Goal: Download file/media

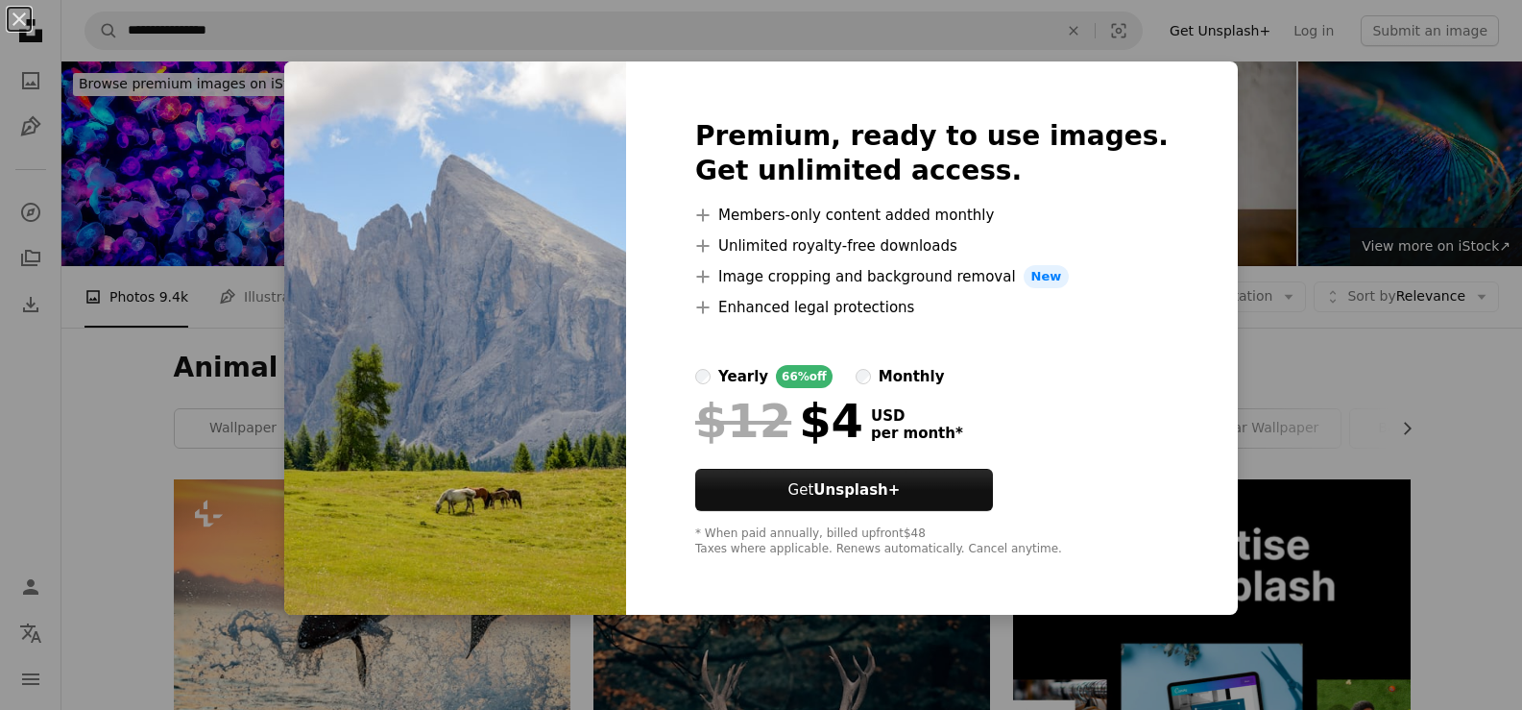
scroll to position [672, 0]
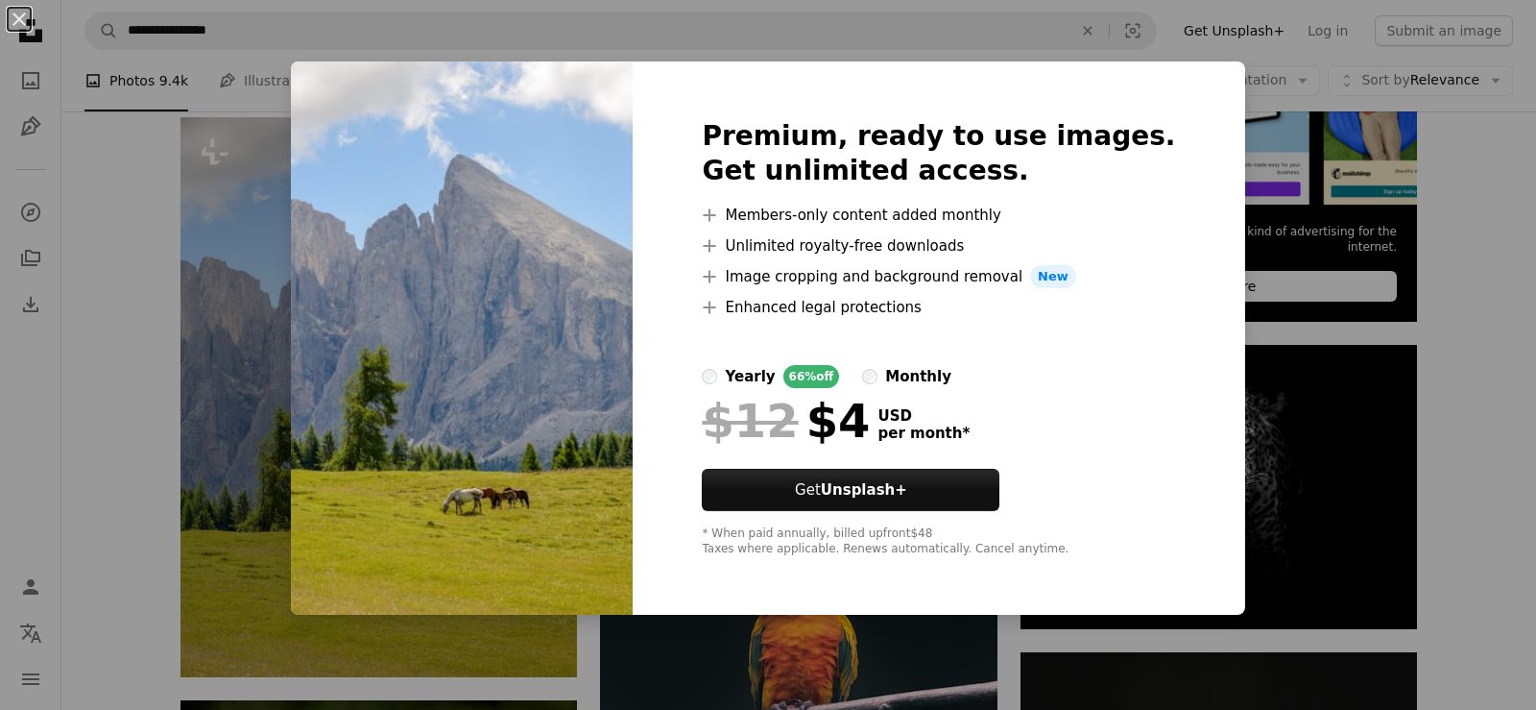
click at [1168, 74] on div "Premium, ready to use images. Get unlimited access. A plus sign Members-only co…" at bounding box center [939, 337] width 612 height 553
drag, startPoint x: 1238, startPoint y: 94, endPoint x: 1216, endPoint y: 170, distance: 78.7
click at [1239, 94] on div "An X shape Premium, ready to use images. Get unlimited access. A plus sign Memb…" at bounding box center [768, 355] width 1536 height 710
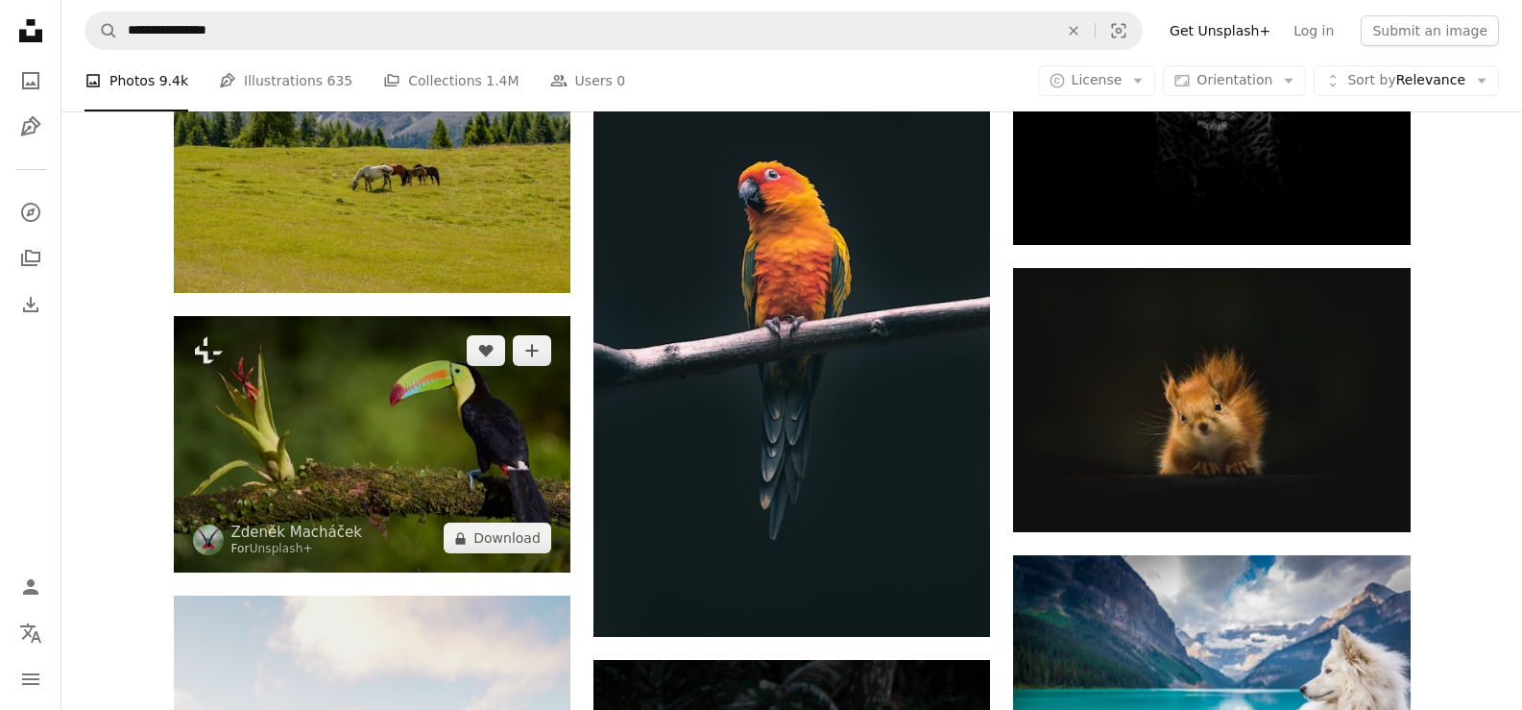
scroll to position [960, 0]
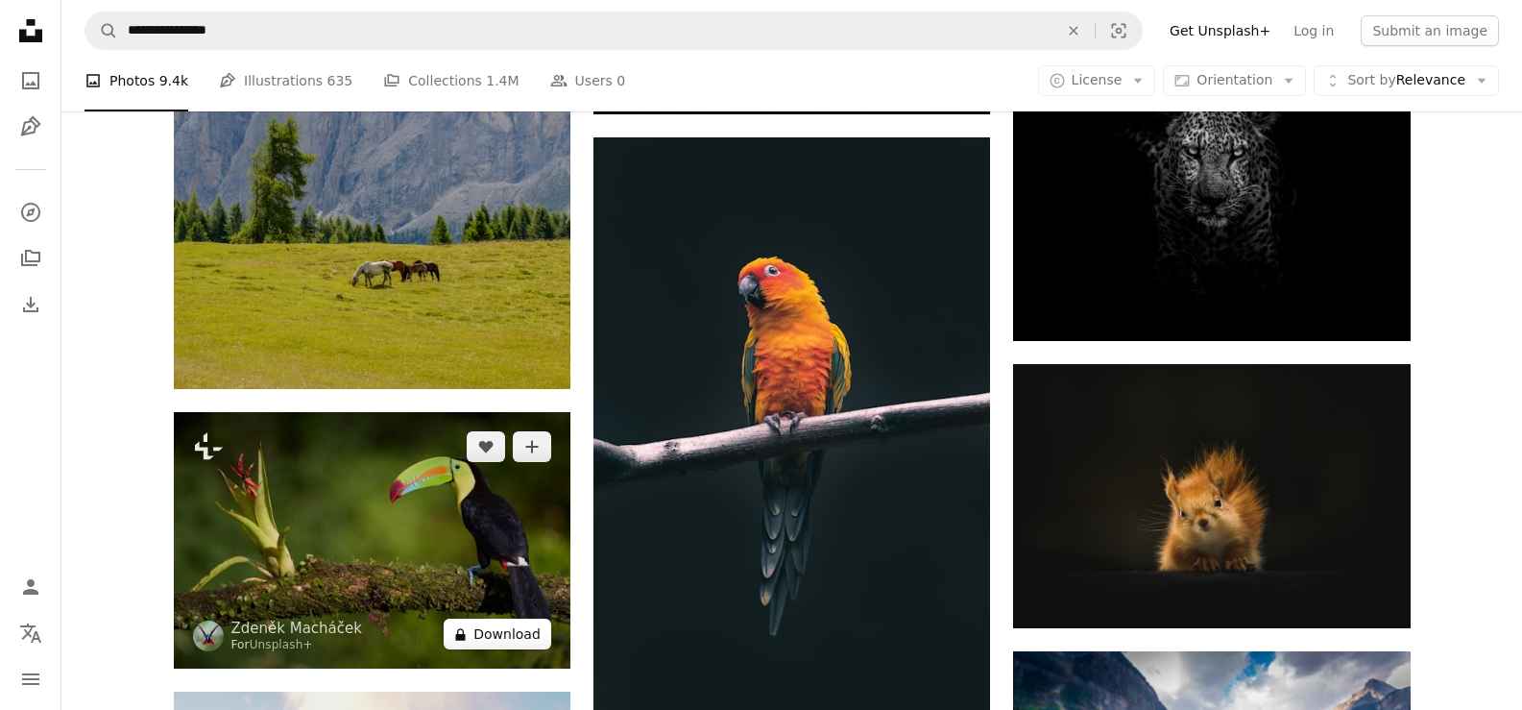
click at [468, 628] on icon "A lock" at bounding box center [460, 634] width 14 height 14
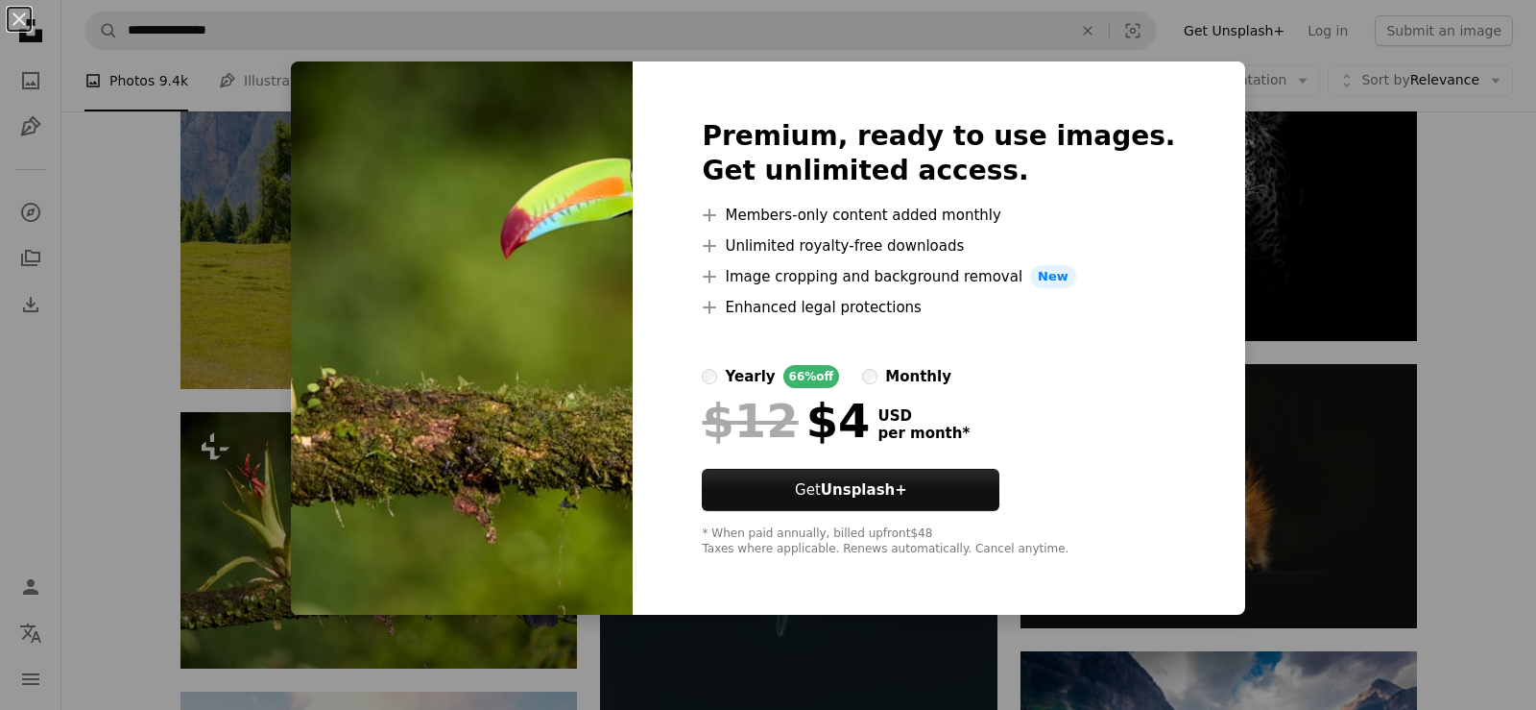
click at [1168, 75] on div "Premium, ready to use images. Get unlimited access. A plus sign Members-only co…" at bounding box center [939, 337] width 612 height 553
click at [1283, 112] on div "An X shape Premium, ready to use images. Get unlimited access. A plus sign Memb…" at bounding box center [768, 355] width 1536 height 710
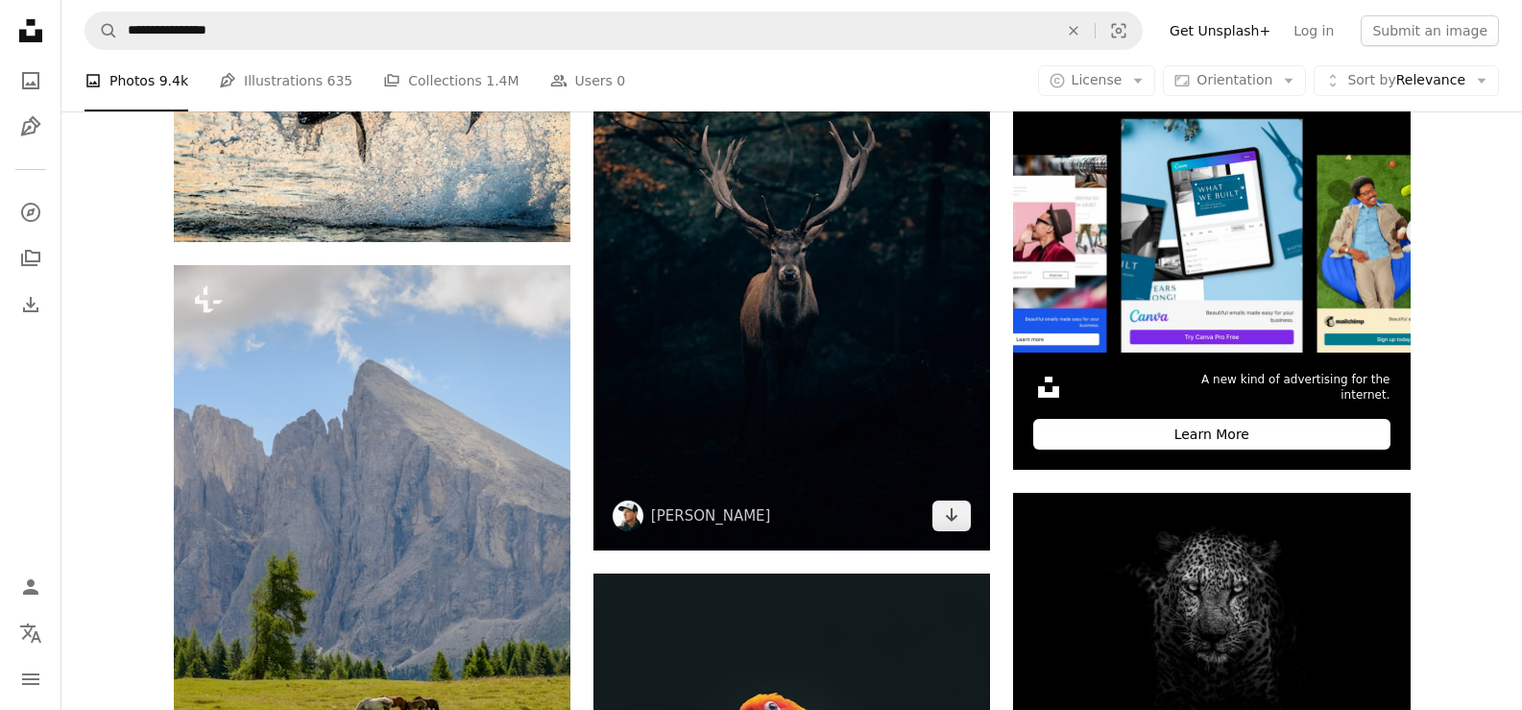
scroll to position [960, 0]
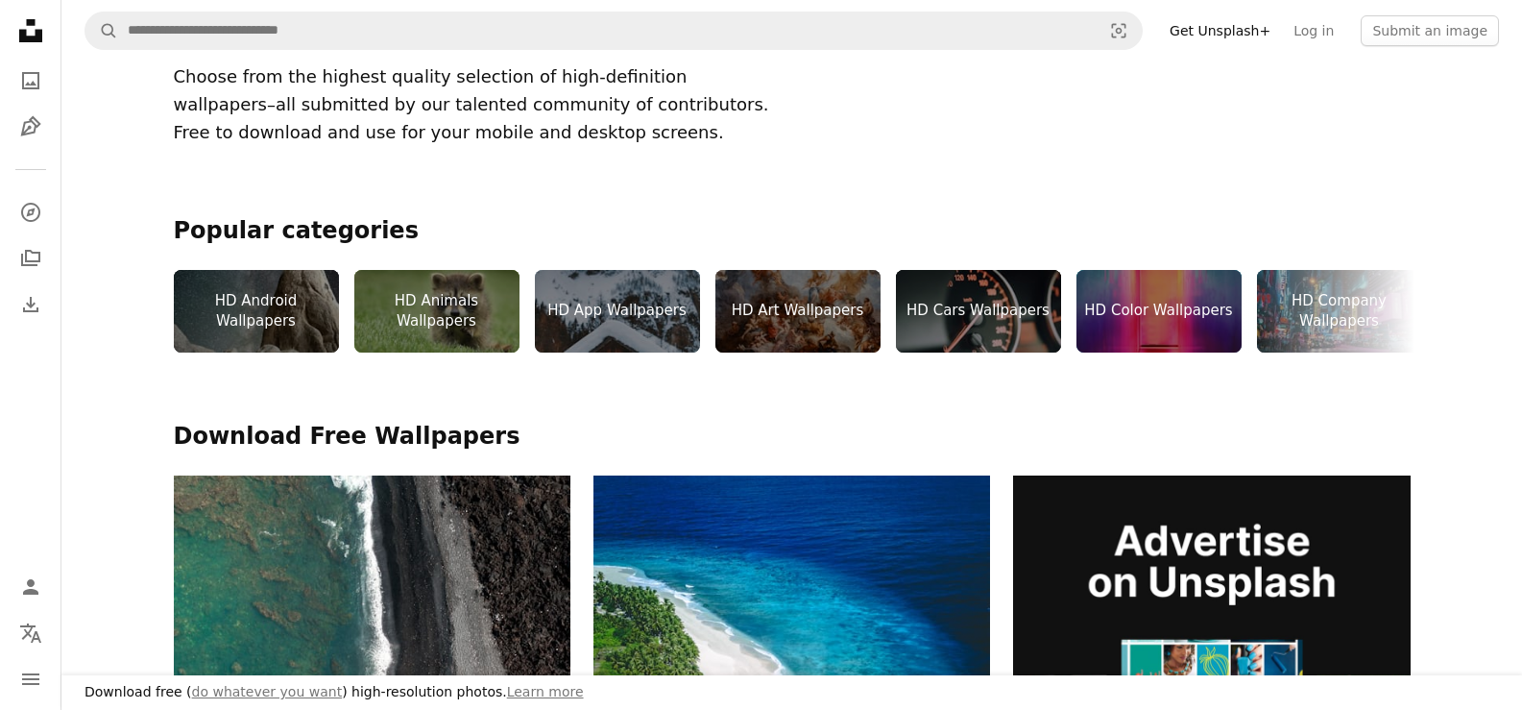
scroll to position [384, 0]
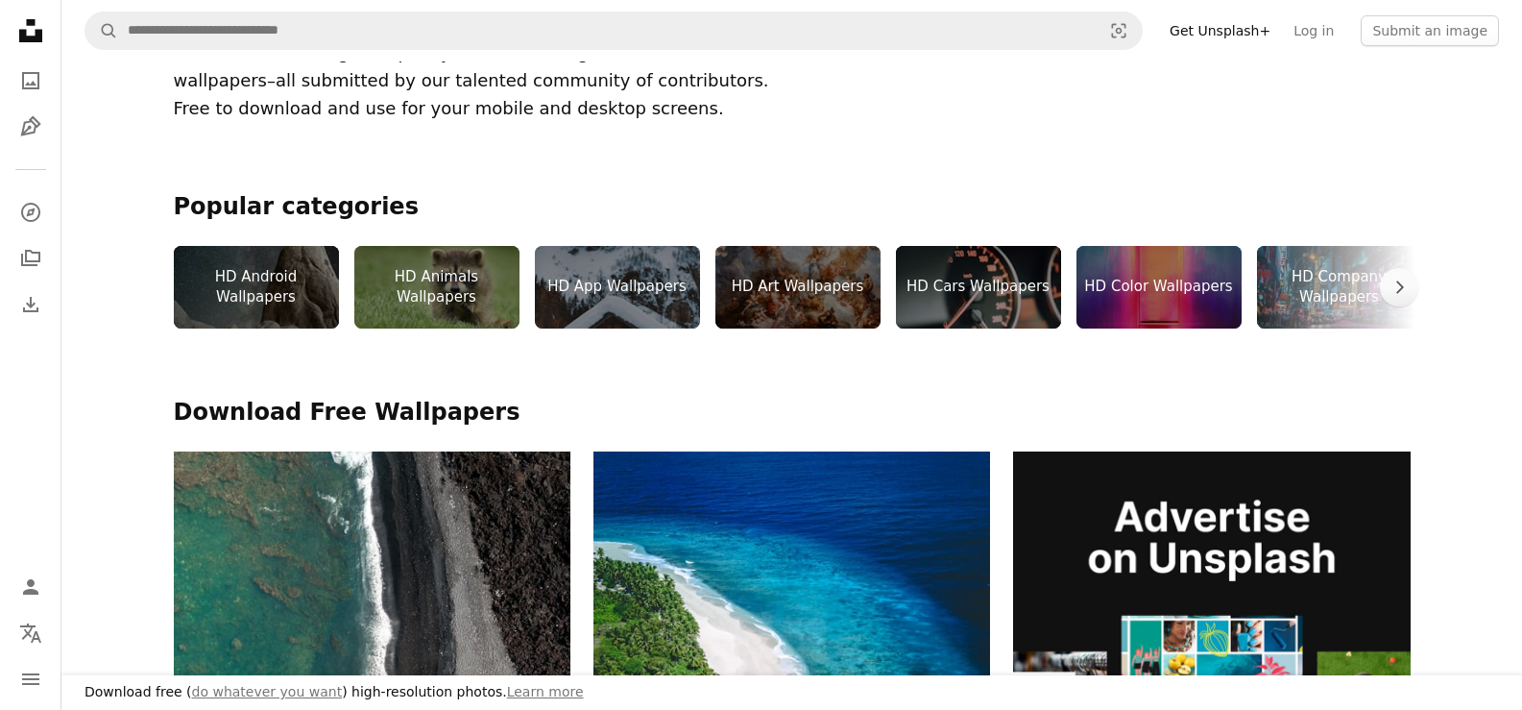
click at [276, 286] on div "HD Android Wallpapers" at bounding box center [256, 287] width 165 height 83
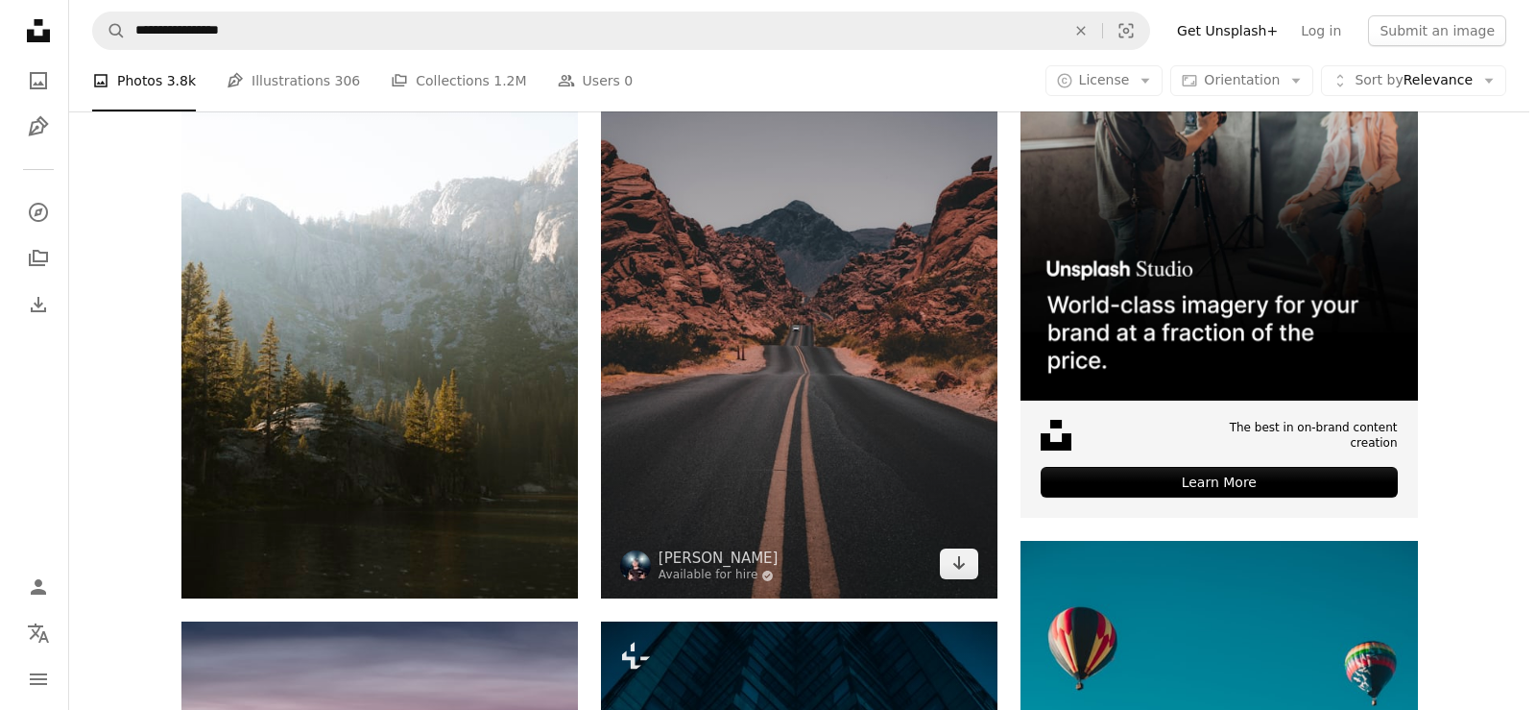
scroll to position [576, 0]
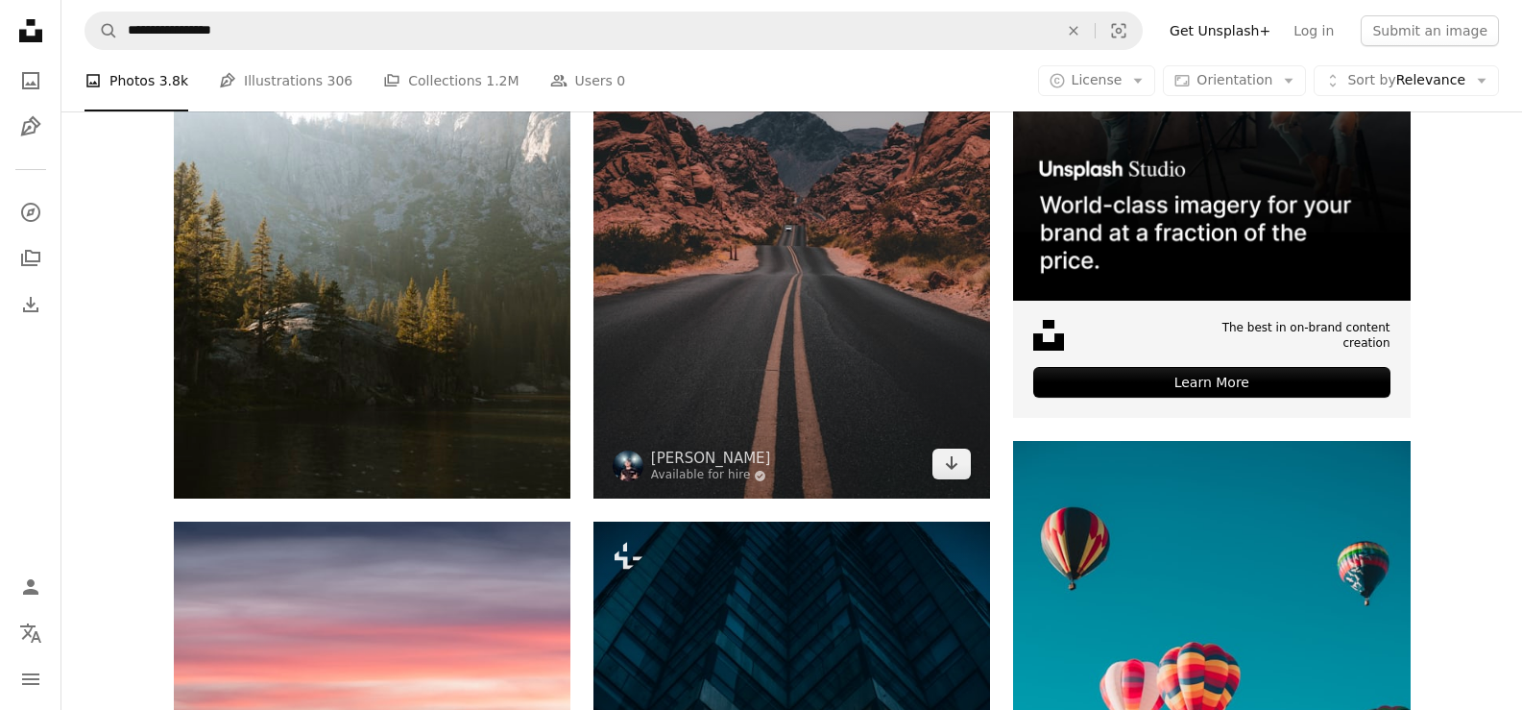
click at [845, 355] on img at bounding box center [791, 200] width 397 height 595
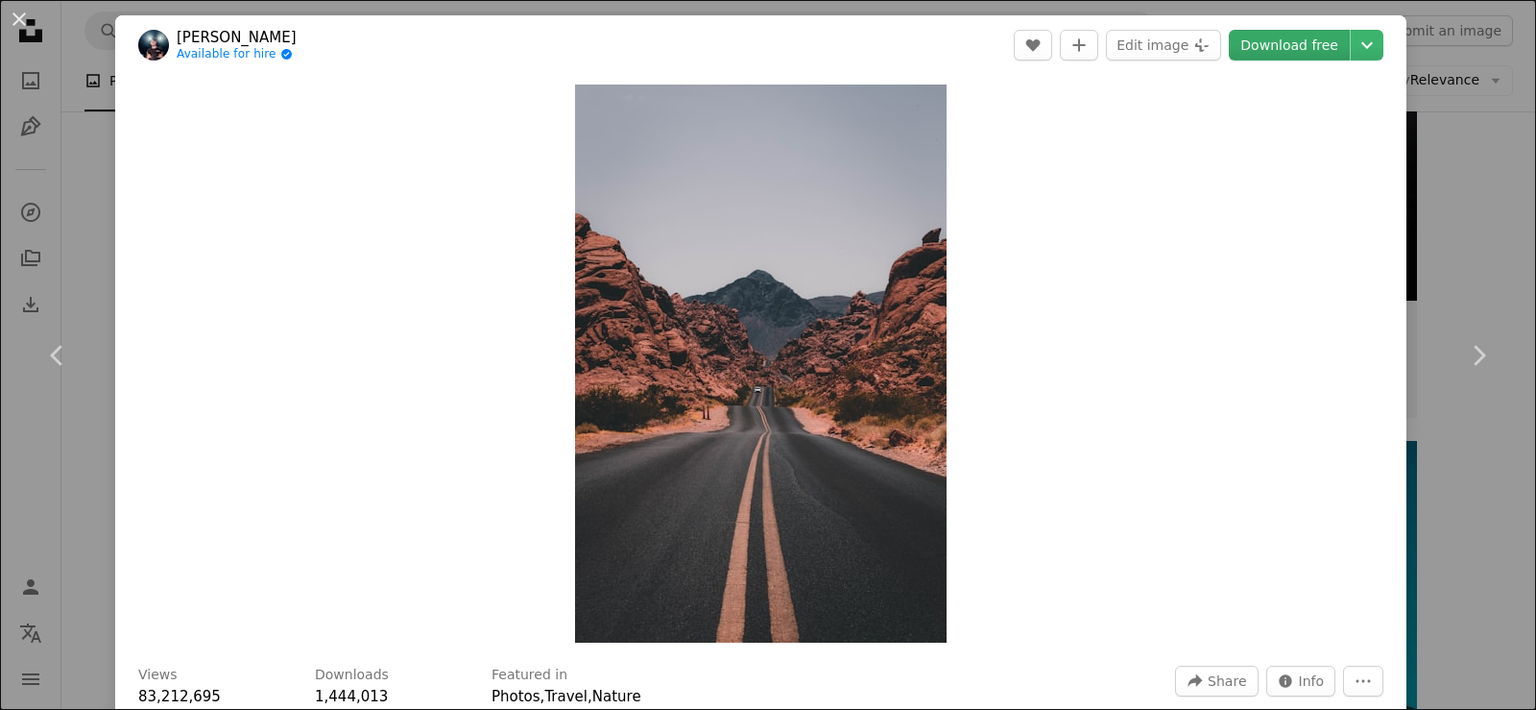
click at [1270, 42] on link "Download free" at bounding box center [1289, 45] width 121 height 31
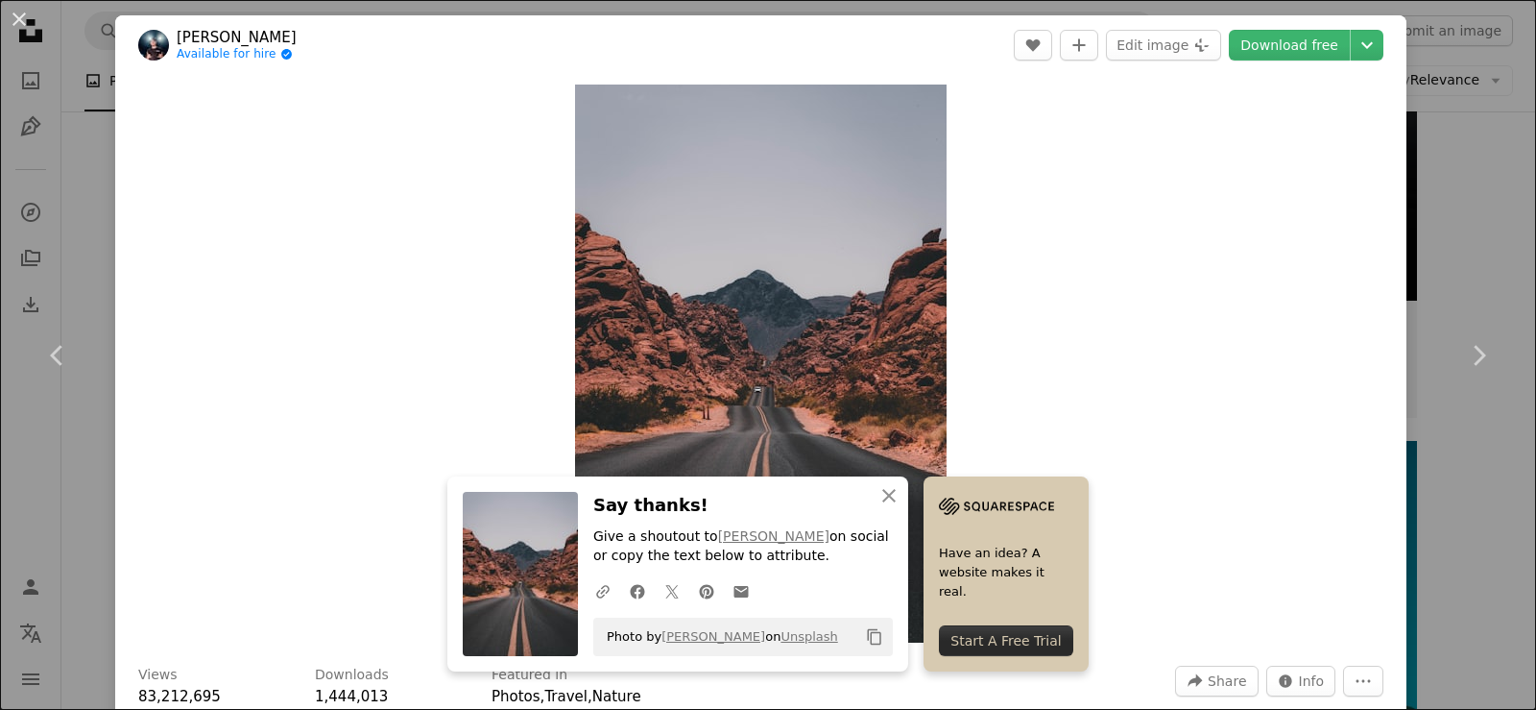
click at [1434, 224] on div "An X shape Chevron left Chevron right An X shape Close Say thanks! Give a shout…" at bounding box center [768, 355] width 1536 height 710
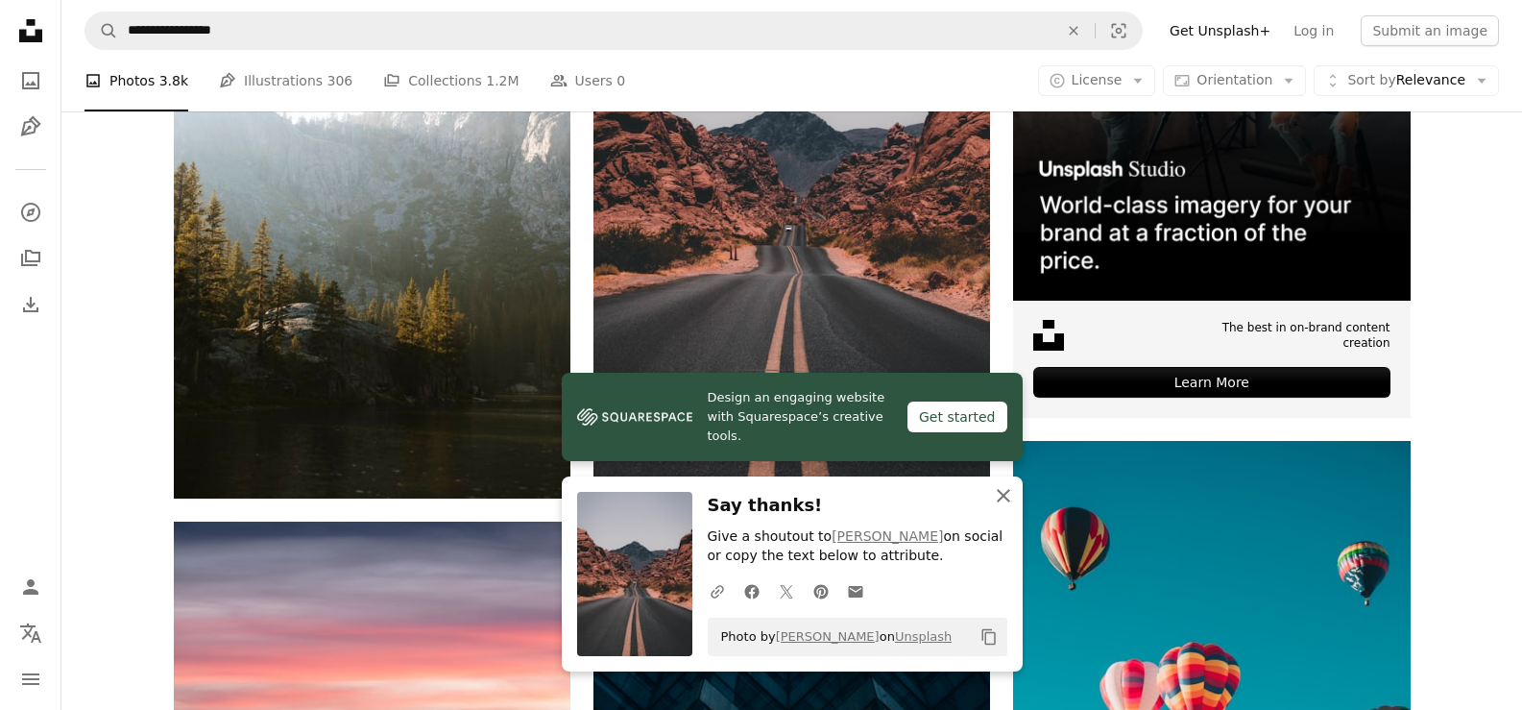
click at [1003, 500] on icon "An X shape" at bounding box center [1003, 495] width 23 height 23
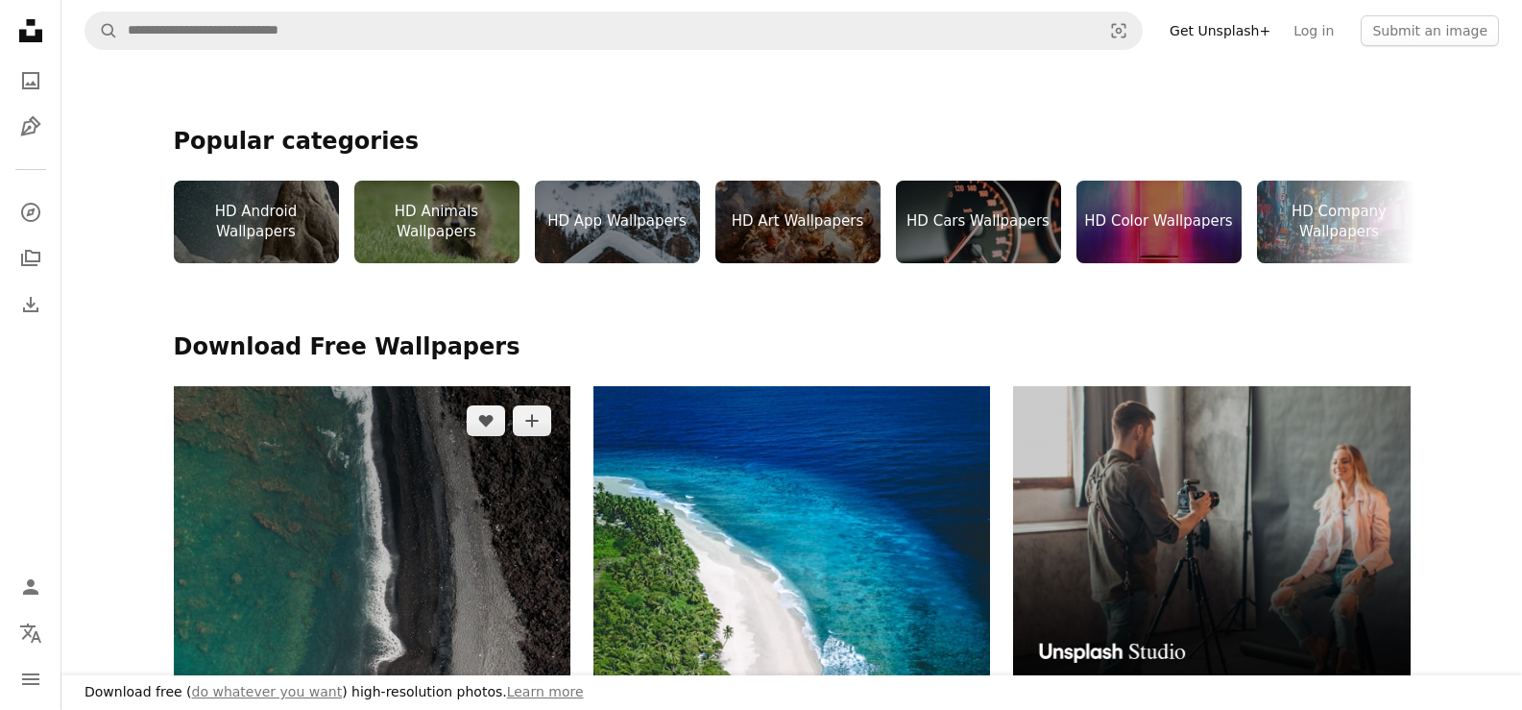
scroll to position [480, 0]
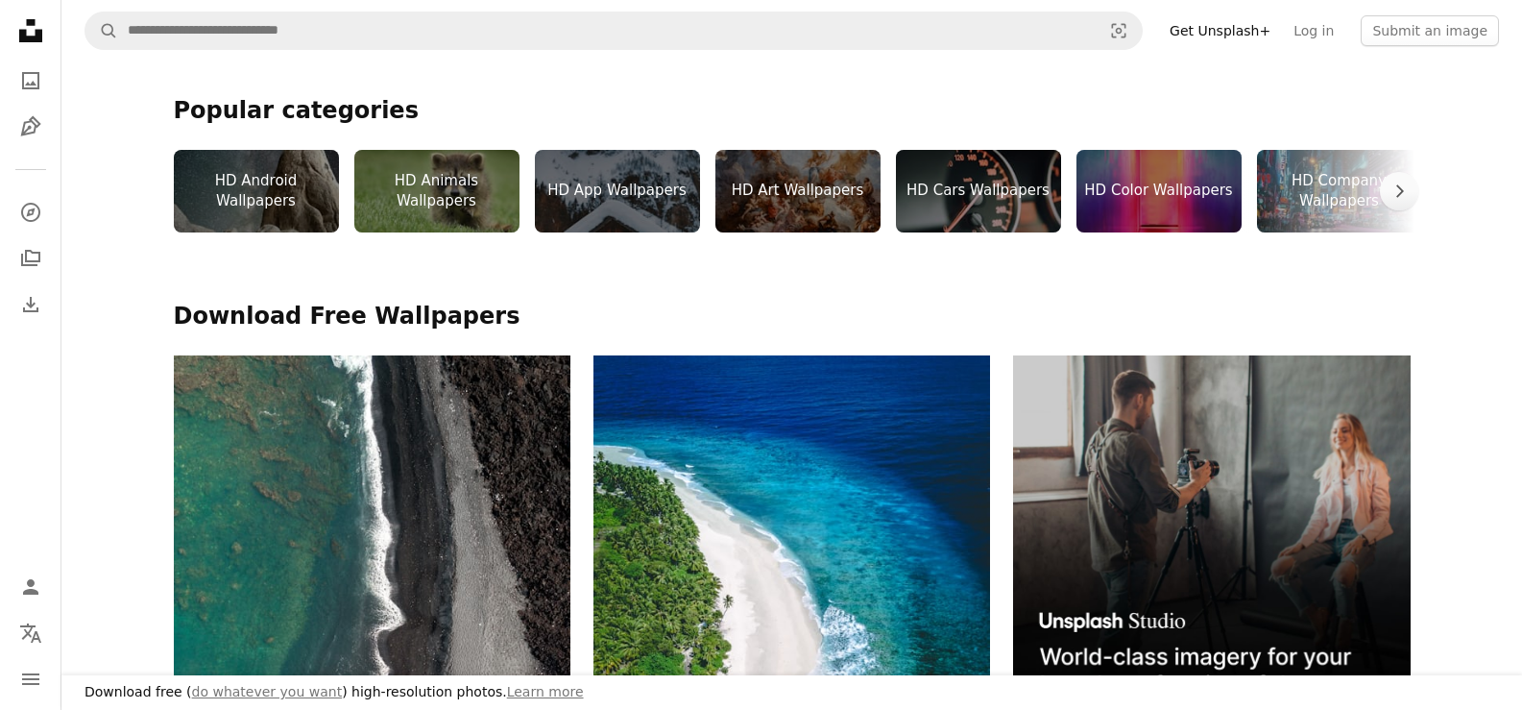
click at [599, 205] on div "HD App Wallpapers" at bounding box center [617, 191] width 165 height 83
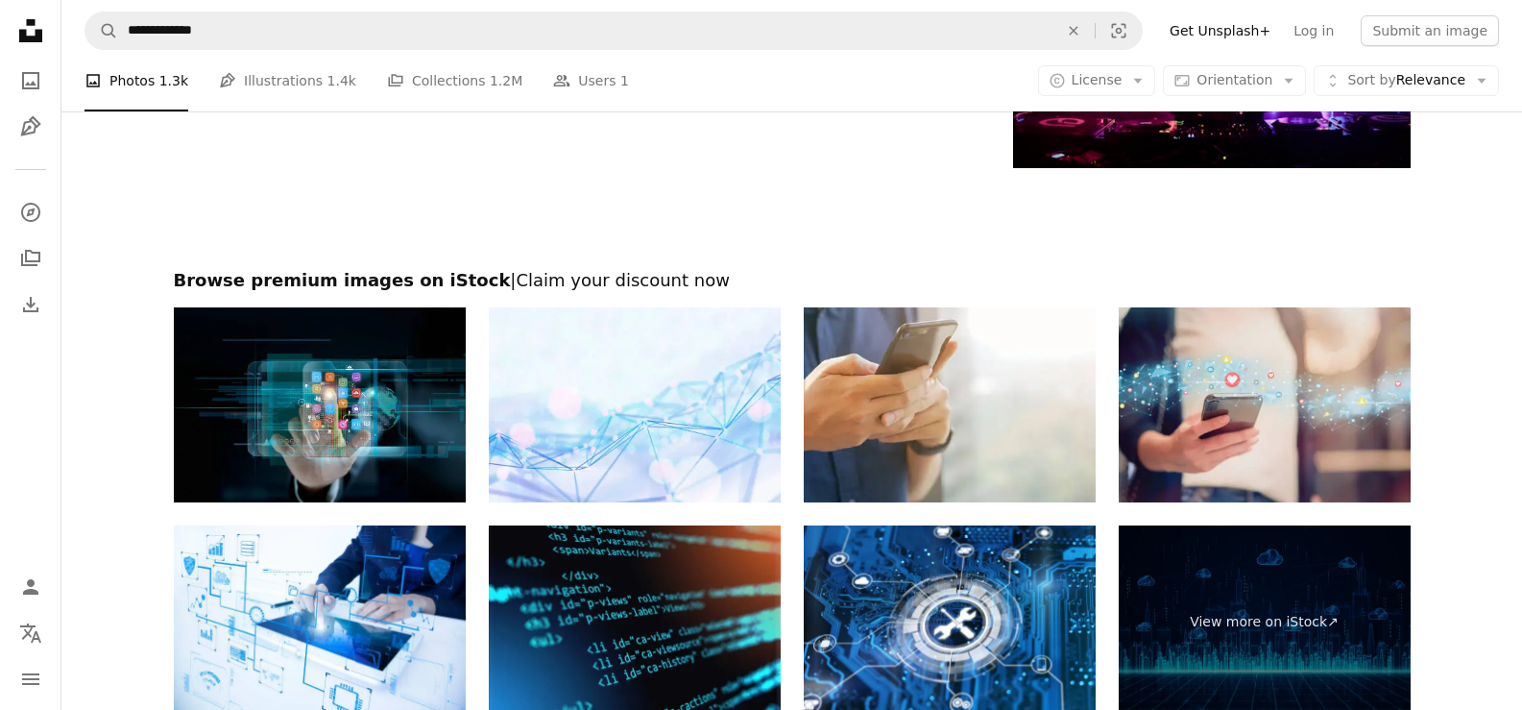
scroll to position [3841, 0]
